Goal: Transaction & Acquisition: Book appointment/travel/reservation

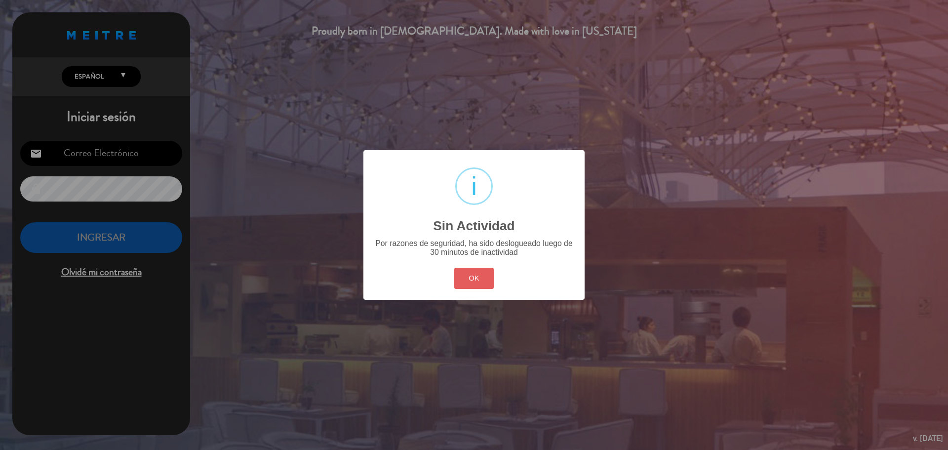
click at [476, 272] on button "OK" at bounding box center [474, 278] width 40 height 21
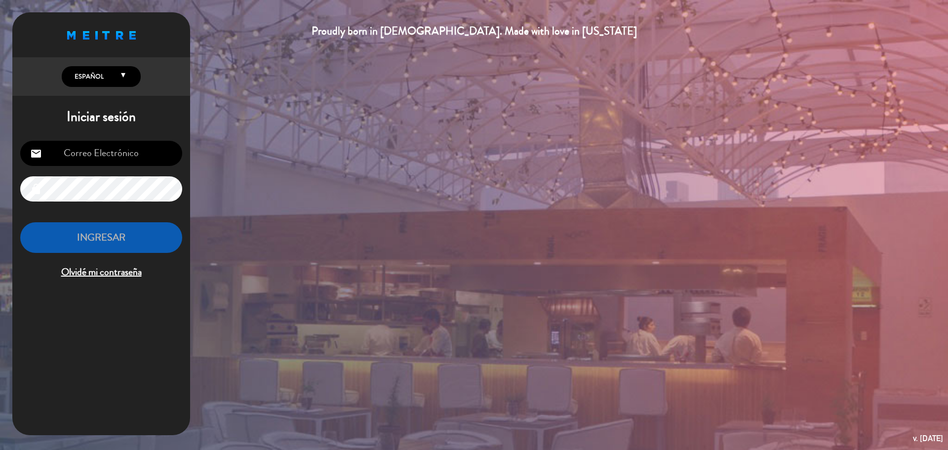
click at [145, 156] on input "email" at bounding box center [101, 153] width 162 height 25
type input "[EMAIL_ADDRESS][PERSON_NAME][DOMAIN_NAME]"
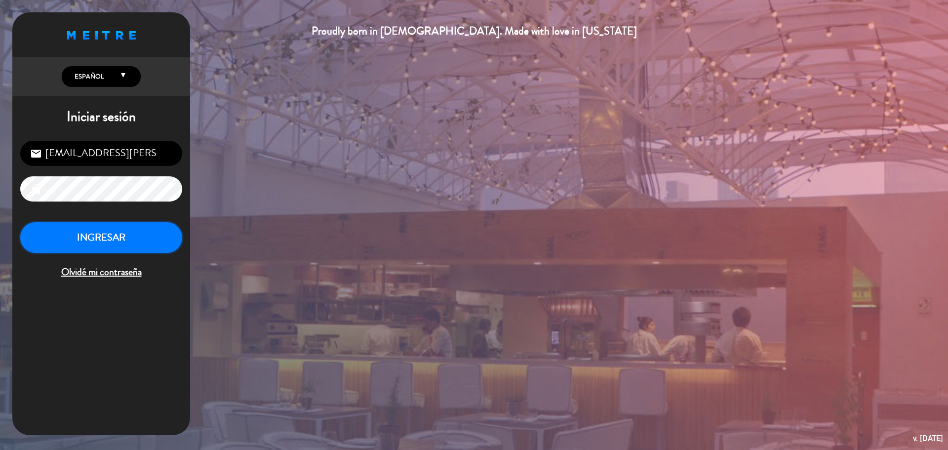
click at [75, 237] on button "INGRESAR" at bounding box center [101, 237] width 162 height 31
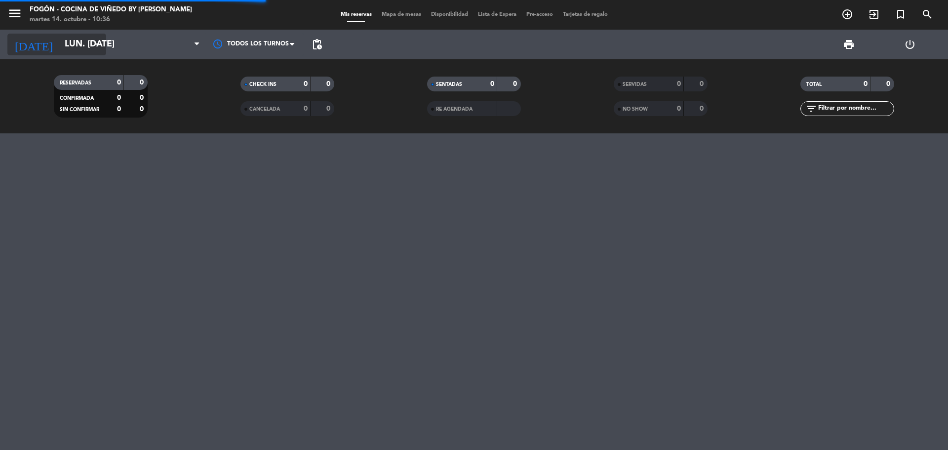
click at [87, 50] on input "lun. [DATE]" at bounding box center [117, 45] width 115 height 20
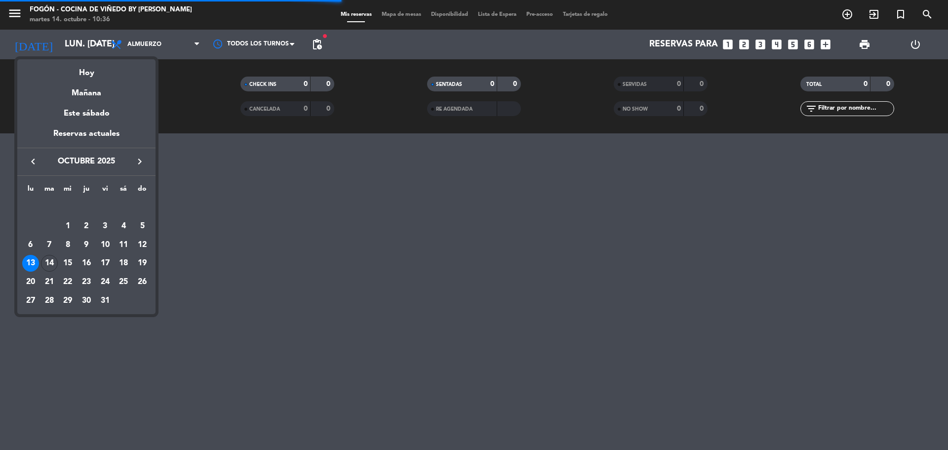
click at [140, 163] on icon "keyboard_arrow_right" at bounding box center [140, 162] width 12 height 12
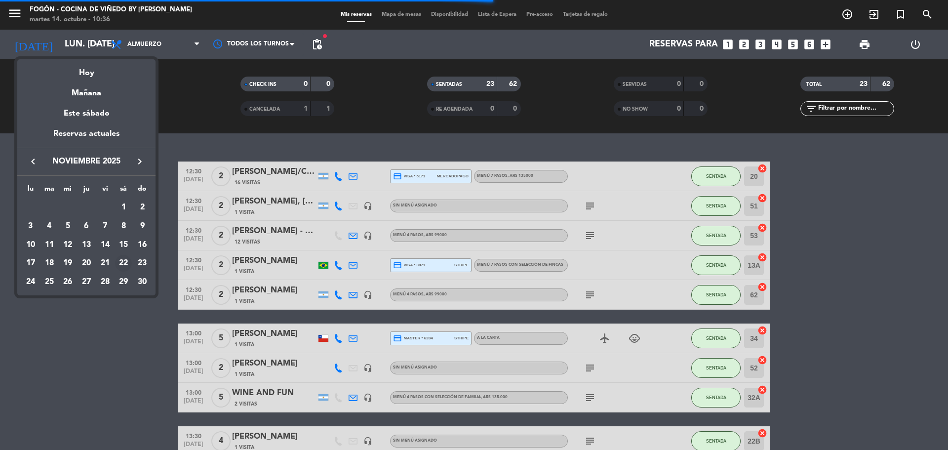
click at [119, 263] on div "22" at bounding box center [123, 263] width 17 height 17
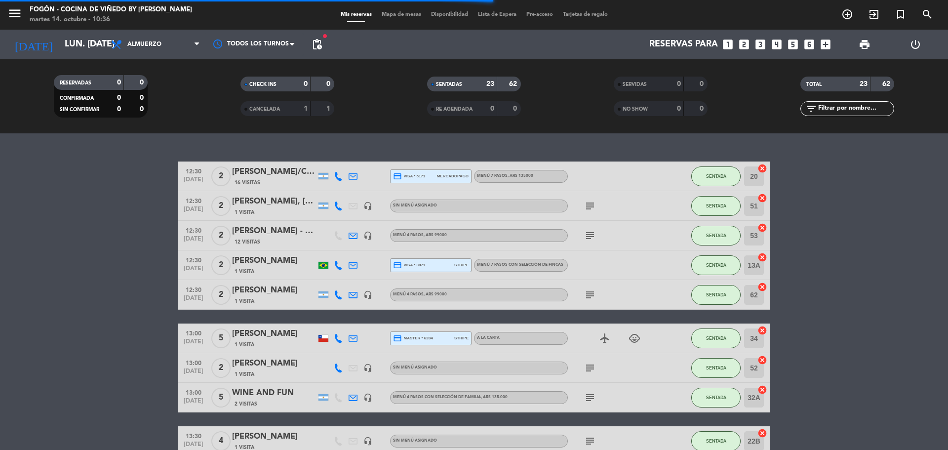
type input "sáb. [DATE]"
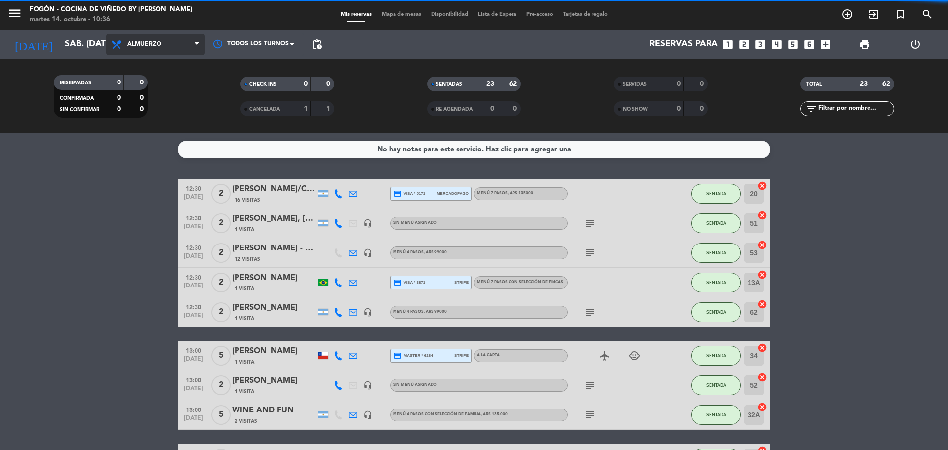
click at [190, 54] on span "Almuerzo" at bounding box center [155, 45] width 99 height 22
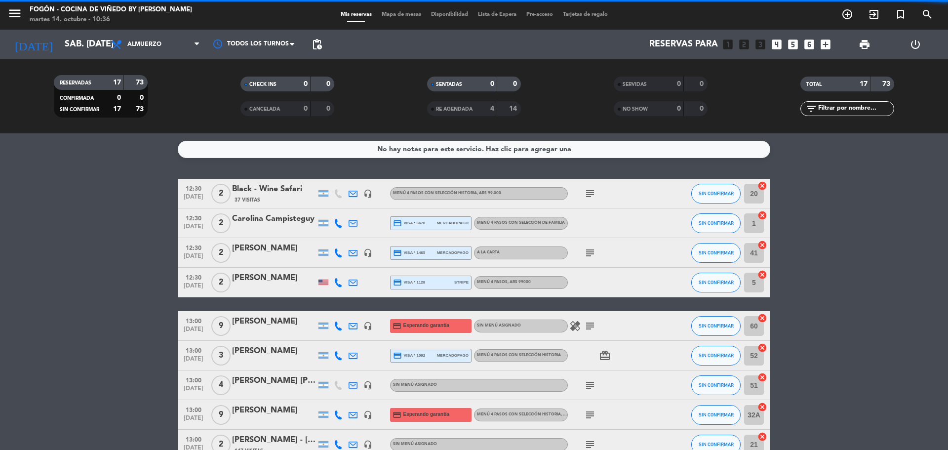
click at [178, 107] on filter-checkbox "RESERVADAS 17 73 CONFIRMADA 0 0 SIN CONFIRMAR 17 73" at bounding box center [100, 96] width 187 height 42
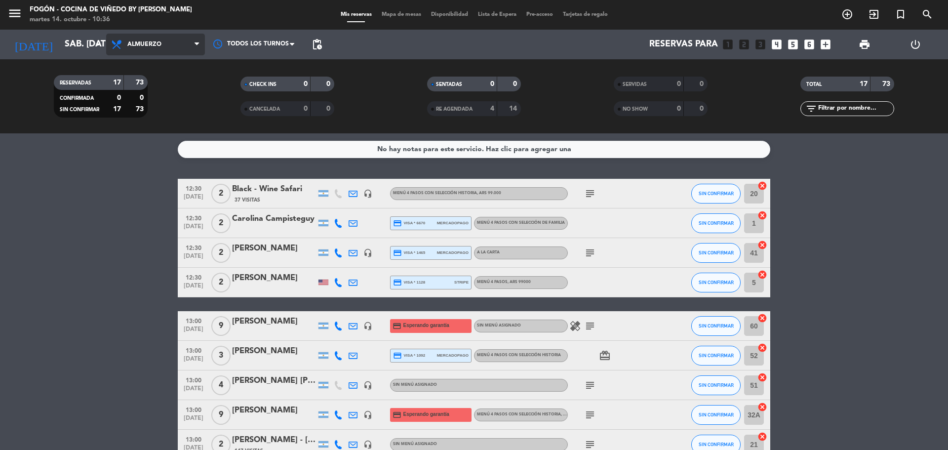
click at [184, 45] on span "Almuerzo" at bounding box center [155, 45] width 99 height 22
click at [167, 103] on div "menu Fogón - Cocina de viñedo by [PERSON_NAME] martes 14. octubre - 10:36 Mis r…" at bounding box center [474, 66] width 948 height 133
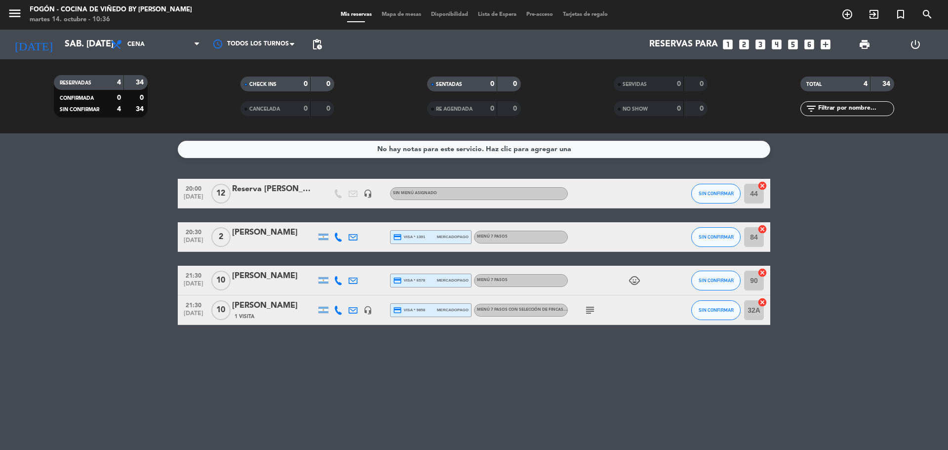
click at [747, 43] on icon "looks_two" at bounding box center [744, 44] width 13 height 13
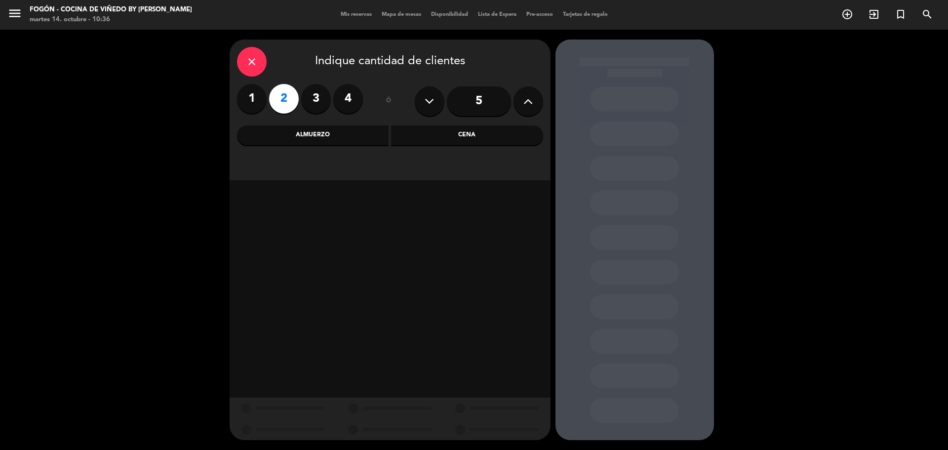
click at [457, 135] on div "Cena" at bounding box center [467, 135] width 152 height 20
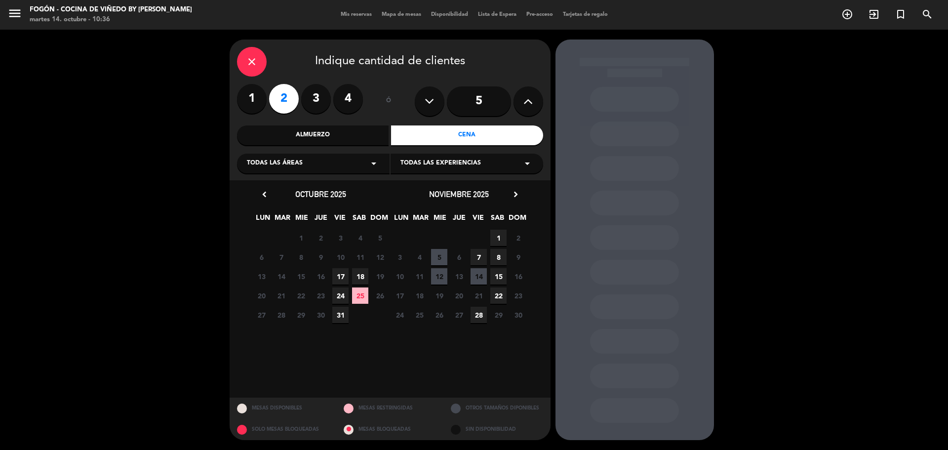
click at [496, 295] on span "22" at bounding box center [498, 295] width 16 height 16
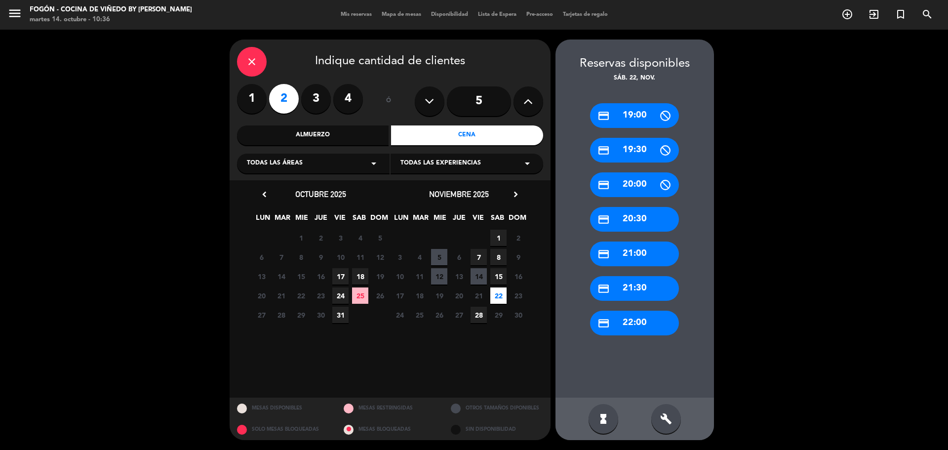
click at [644, 218] on div "credit_card 20:30" at bounding box center [634, 219] width 89 height 25
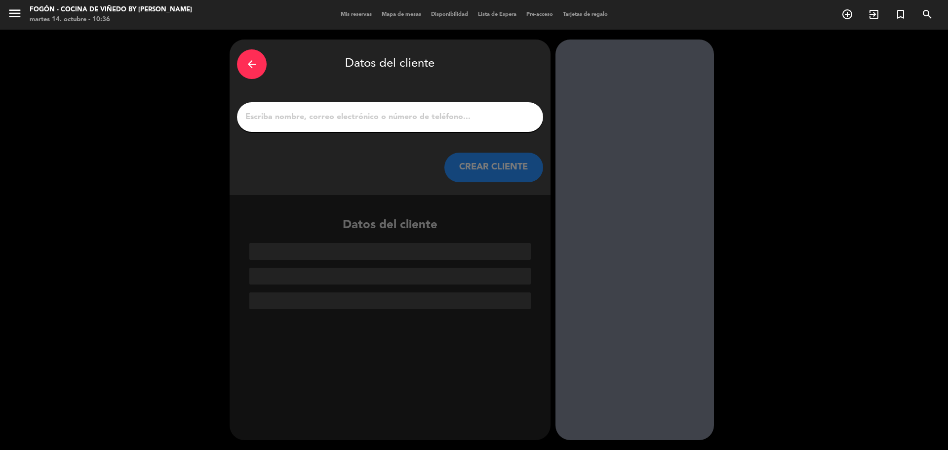
click at [319, 124] on input "1" at bounding box center [389, 117] width 291 height 14
paste input "[PERSON_NAME]"
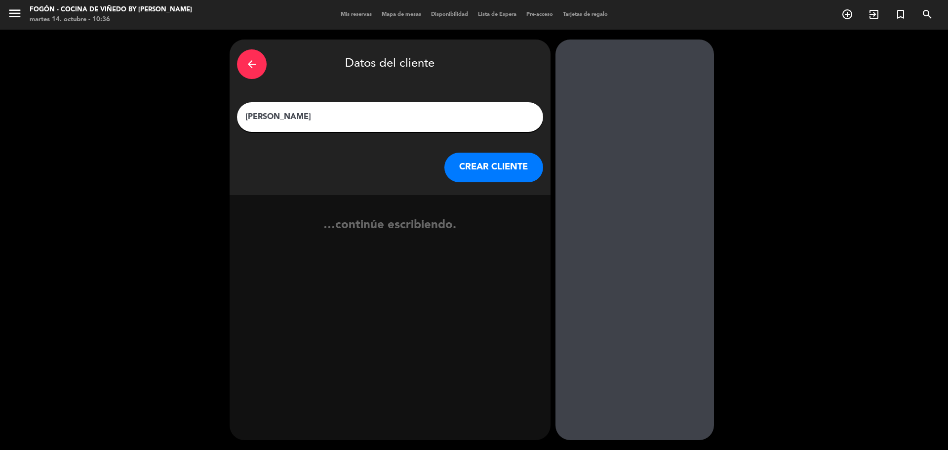
type input "[PERSON_NAME]"
click at [505, 172] on button "CREAR CLIENTE" at bounding box center [493, 168] width 99 height 30
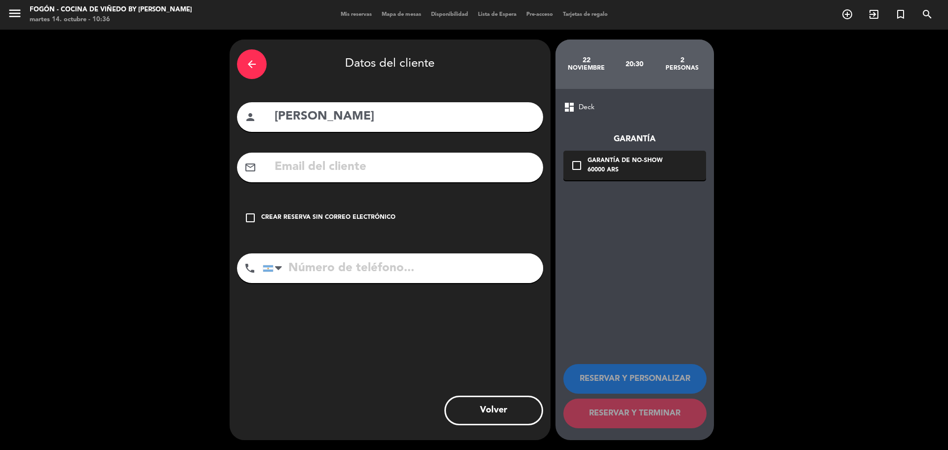
click at [428, 122] on input "[PERSON_NAME]" at bounding box center [405, 117] width 262 height 20
type input "[PERSON_NAME]- entre cielos"
click at [393, 213] on div "check_box_outline_blank Crear reserva sin correo electrónico" at bounding box center [390, 218] width 306 height 30
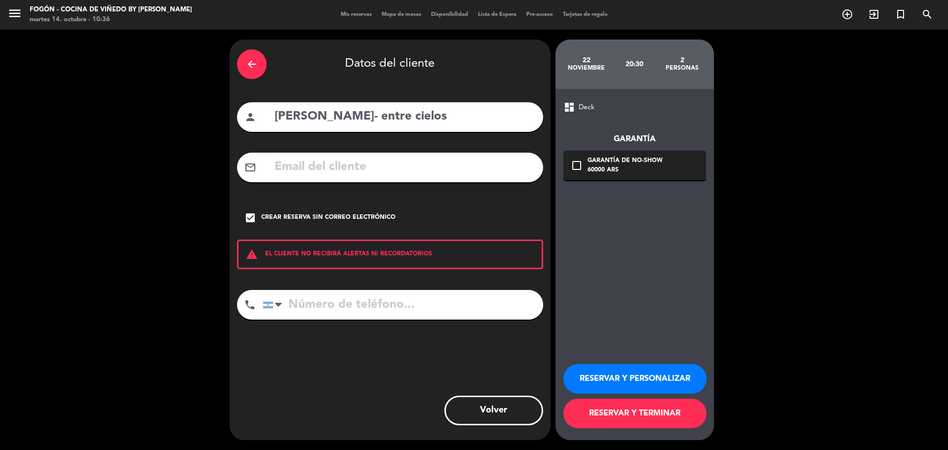
click at [610, 372] on button "RESERVAR Y PERSONALIZAR" at bounding box center [634, 379] width 143 height 30
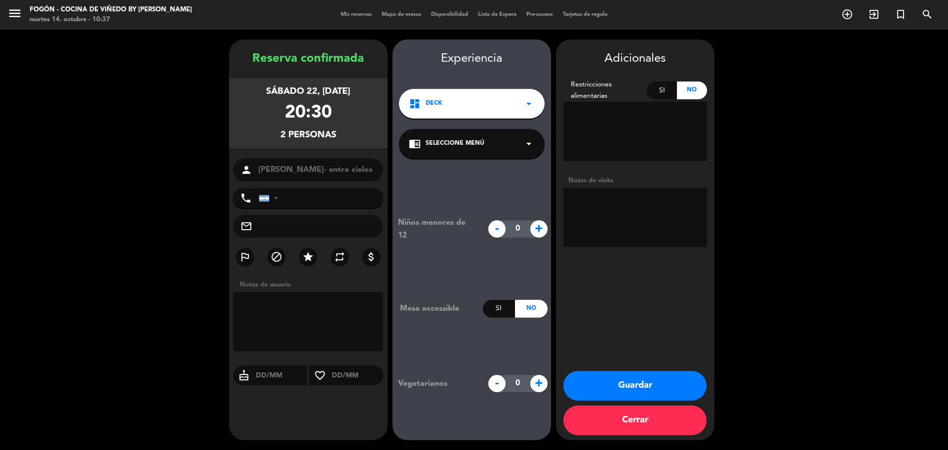
click at [595, 204] on textarea at bounding box center [635, 217] width 144 height 59
type textarea "wsp 14/10-juli"
drag, startPoint x: 653, startPoint y: 382, endPoint x: 651, endPoint y: 376, distance: 5.8
click at [651, 376] on button "Guardar" at bounding box center [634, 386] width 143 height 30
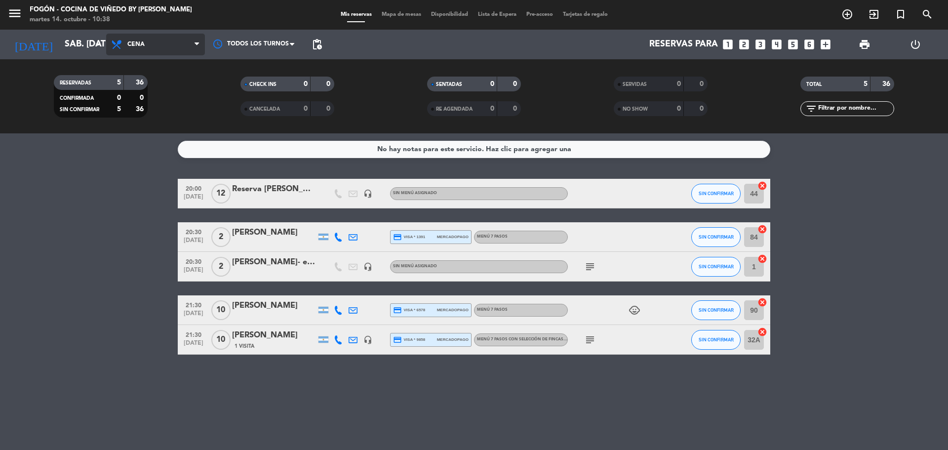
click at [166, 49] on span "Cena" at bounding box center [155, 45] width 99 height 22
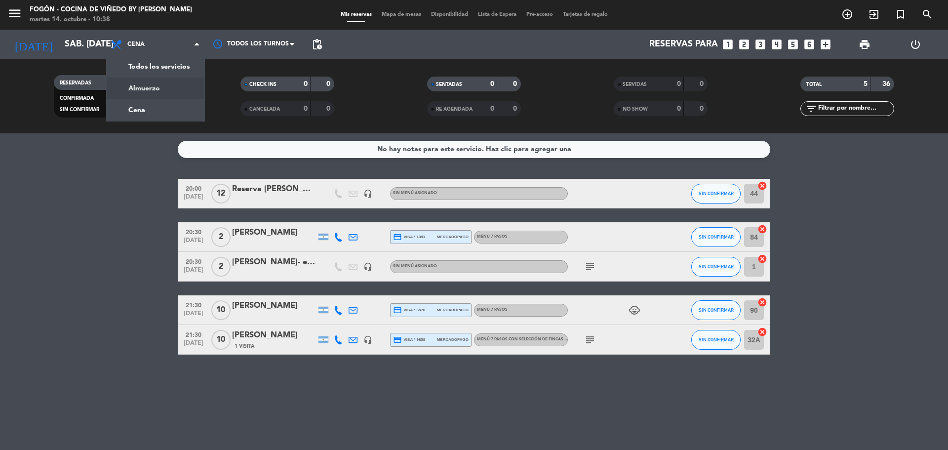
click at [164, 92] on div "menu Fogón - Cocina de viñedo by [PERSON_NAME] martes 14. octubre - 10:38 Mis r…" at bounding box center [474, 66] width 948 height 133
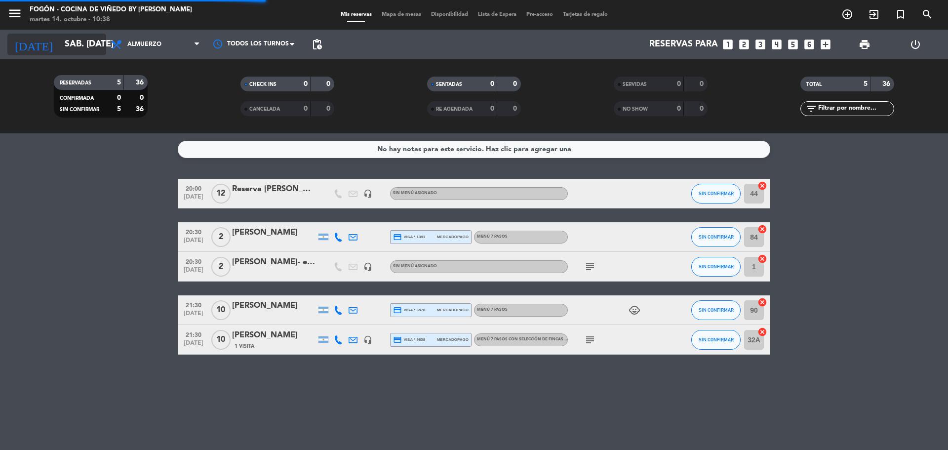
click at [82, 51] on input "sáb. [DATE]" at bounding box center [117, 45] width 115 height 20
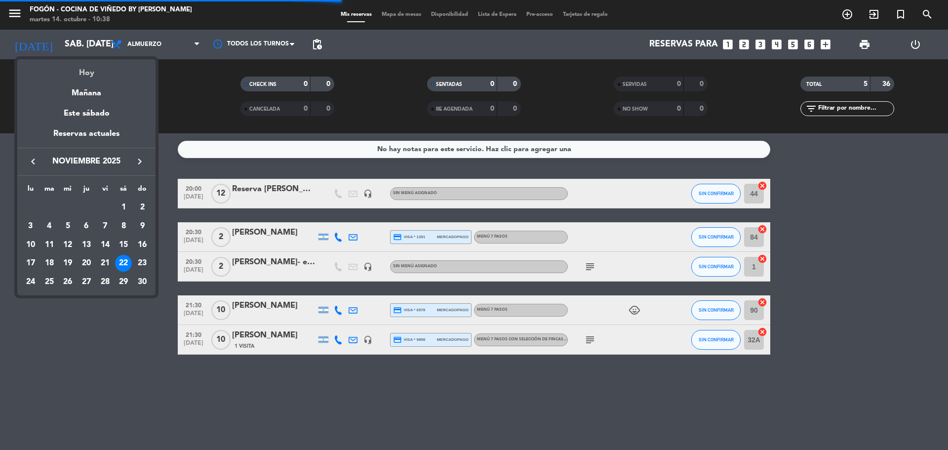
click at [96, 69] on div "Hoy" at bounding box center [86, 69] width 138 height 20
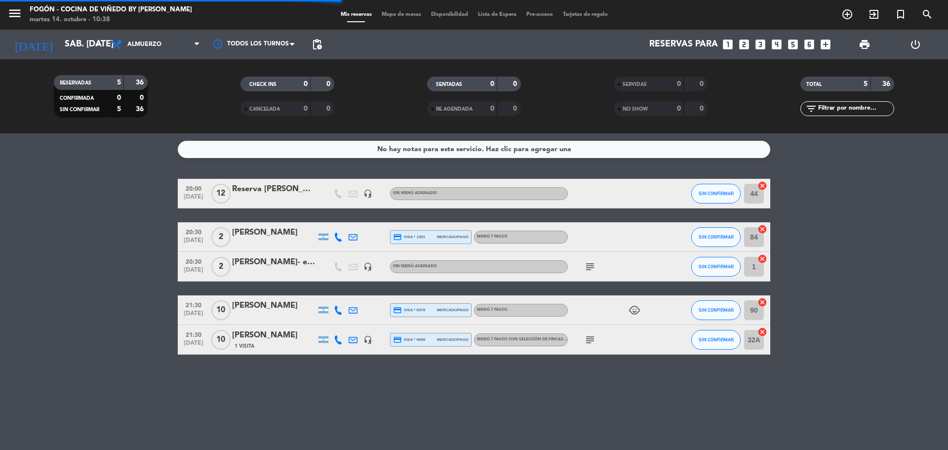
type input "[DATE] oct."
